Goal: Information Seeking & Learning: Learn about a topic

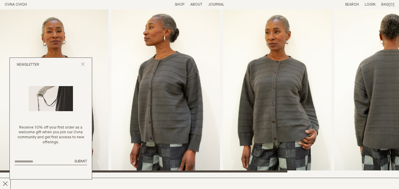
click at [81, 61] on div "Newsletter" at bounding box center [51, 65] width 82 height 14
click at [82, 63] on icon "Close popup" at bounding box center [83, 64] width 4 height 4
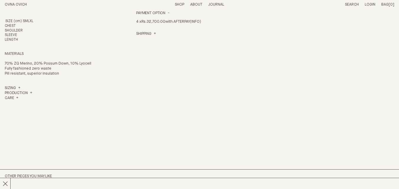
scroll to position [236, 0]
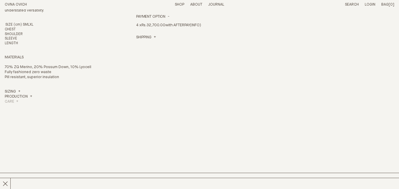
click at [14, 101] on h4 "Care" at bounding box center [12, 101] width 14 height 5
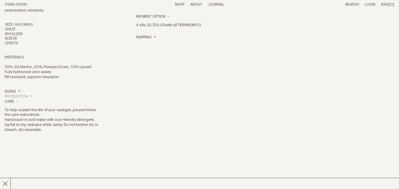
click at [22, 97] on h4 "Production" at bounding box center [18, 96] width 27 height 5
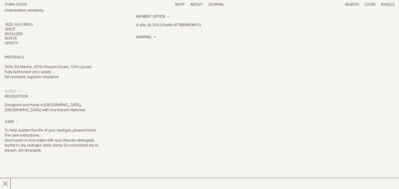
click at [14, 92] on link "Sizing" at bounding box center [13, 91] width 16 height 5
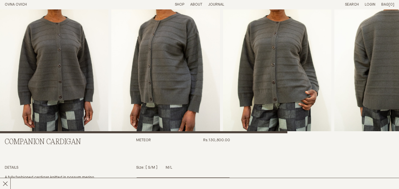
scroll to position [0, 0]
